Goal: Information Seeking & Learning: Learn about a topic

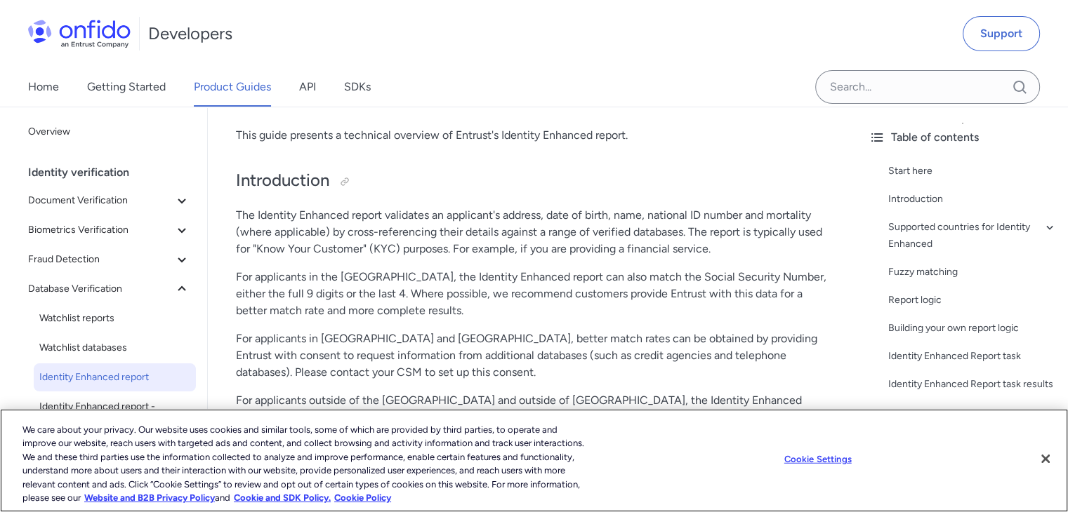
scroll to position [211, 0]
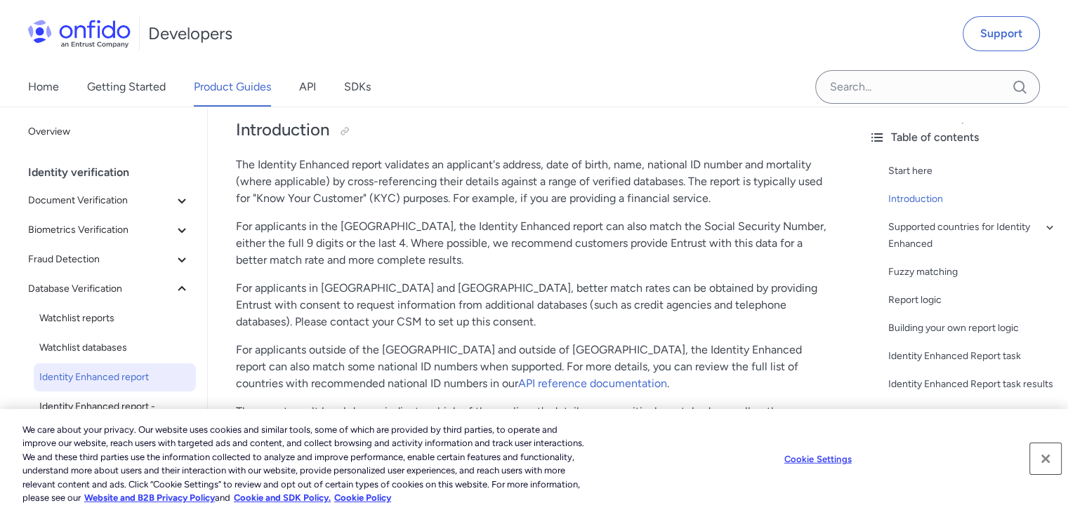
drag, startPoint x: 1045, startPoint y: 456, endPoint x: 874, endPoint y: 401, distance: 179.8
click at [1039, 453] on button "Close" at bounding box center [1045, 459] width 31 height 31
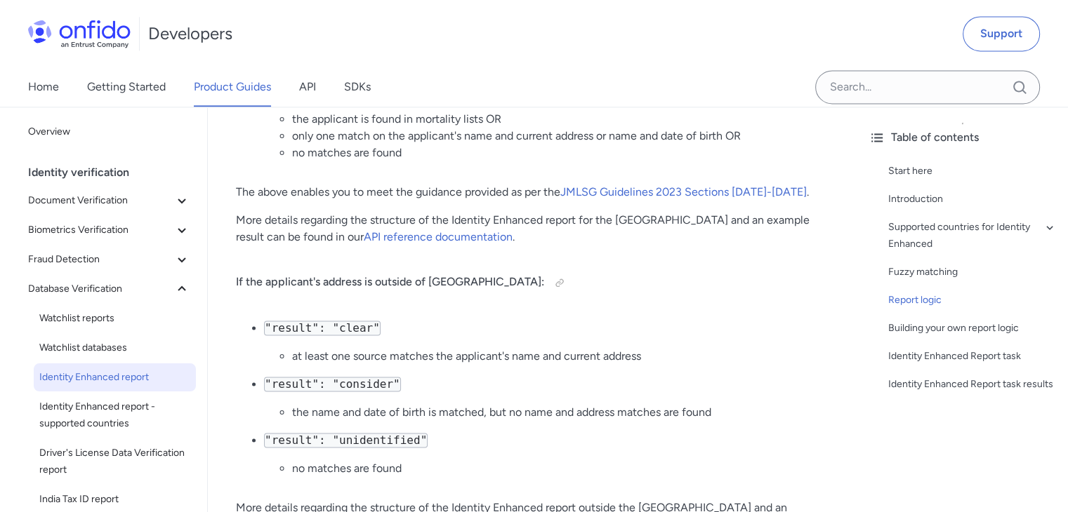
scroll to position [2097, 0]
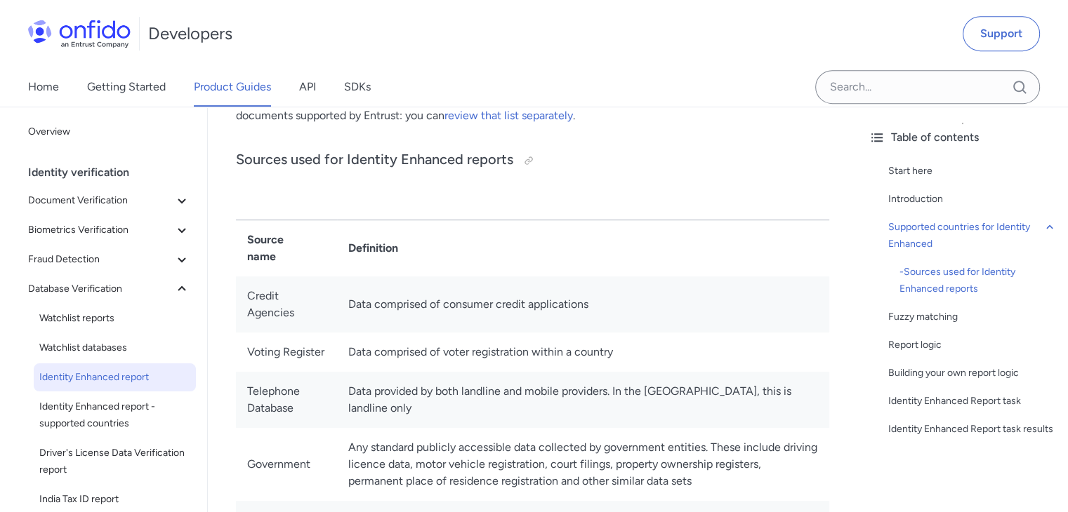
scroll to position [764, 0]
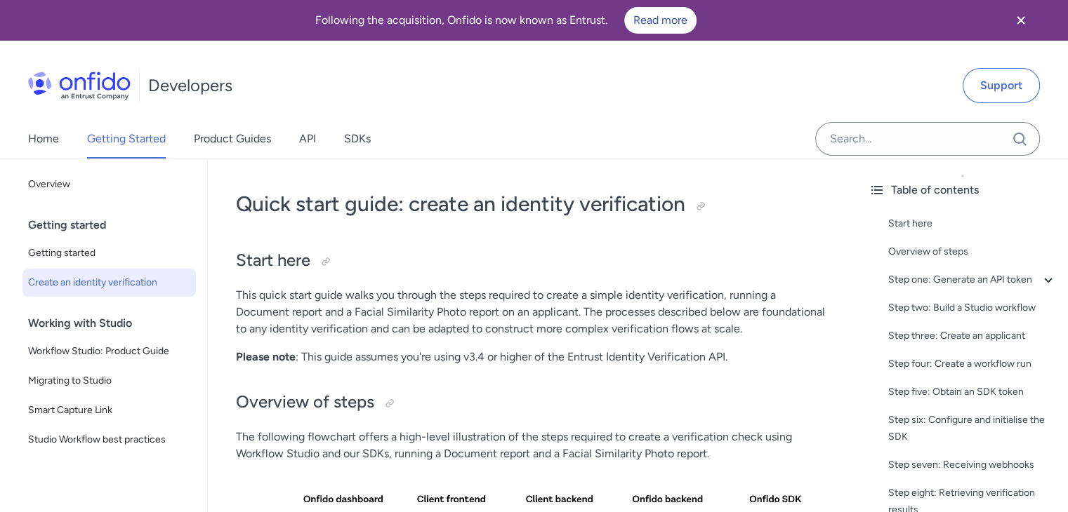
click at [1022, 13] on icon "Close banner" at bounding box center [1020, 20] width 17 height 17
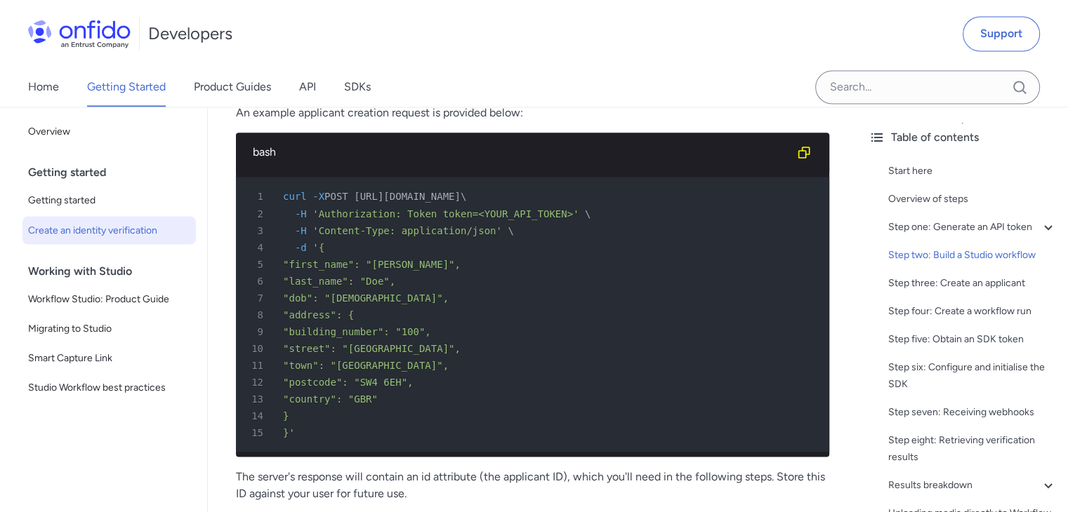
scroll to position [2737, 0]
